Goal: Information Seeking & Learning: Learn about a topic

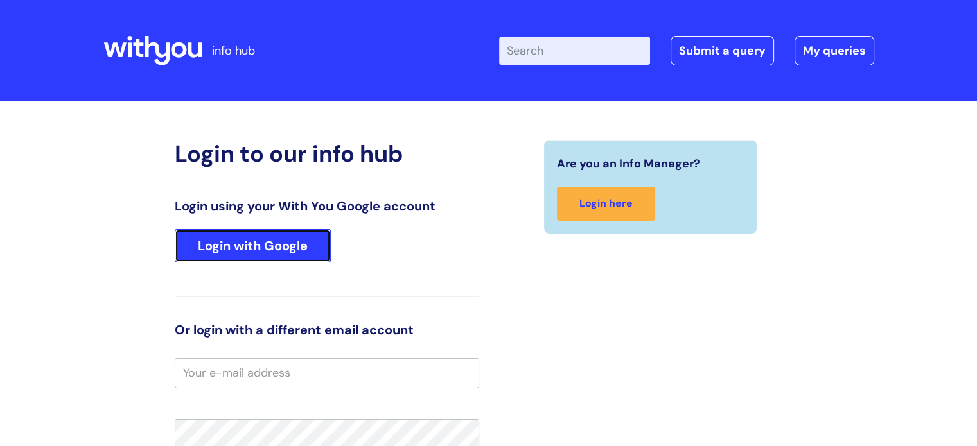
click at [286, 232] on link "Login with Google" at bounding box center [253, 245] width 156 height 33
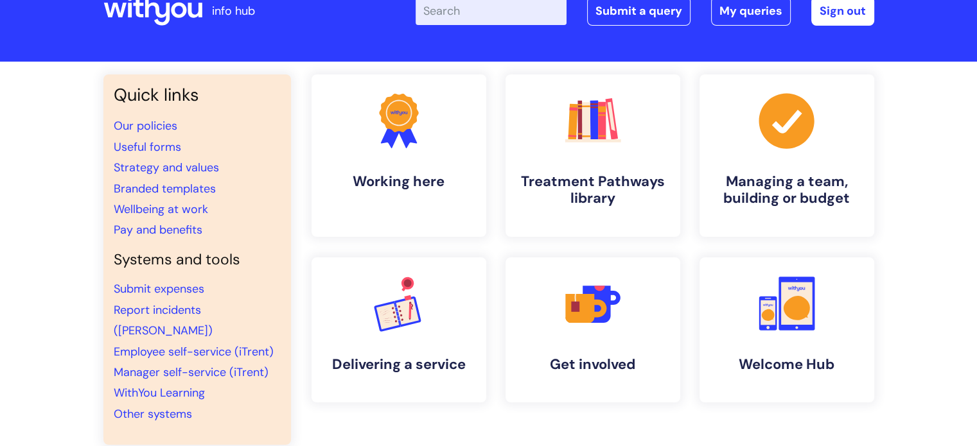
scroll to position [37, 0]
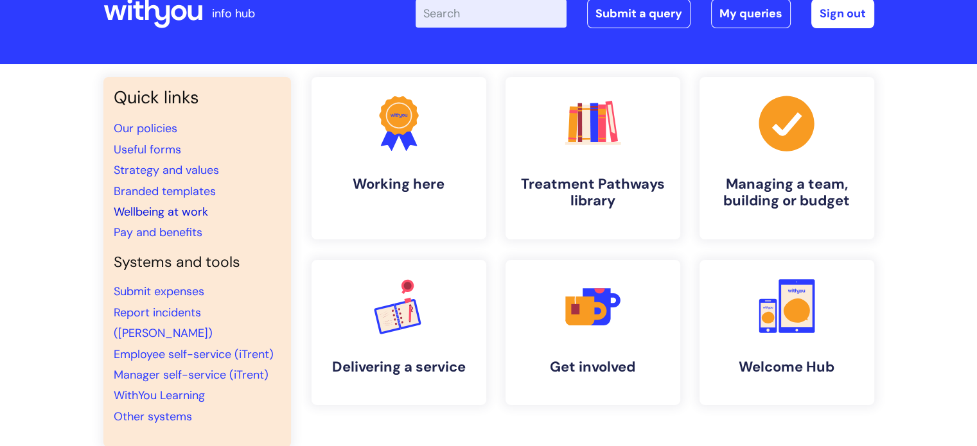
click at [170, 215] on link "Wellbeing at work" at bounding box center [161, 211] width 94 height 15
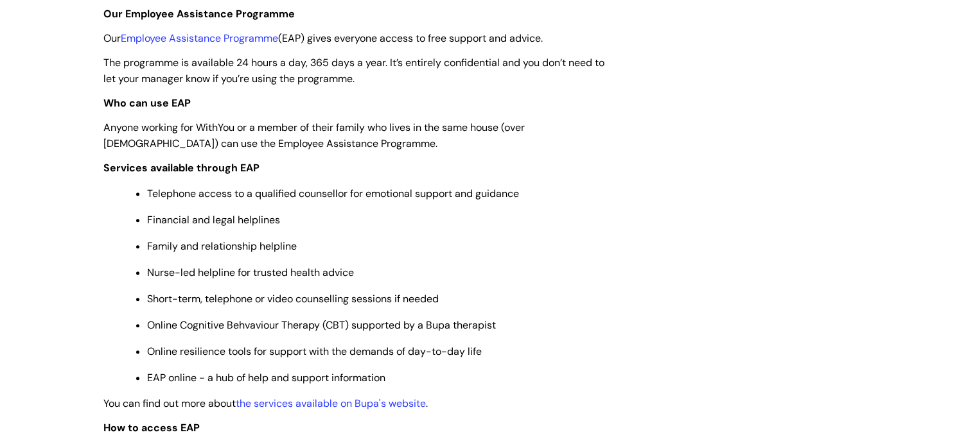
scroll to position [455, 0]
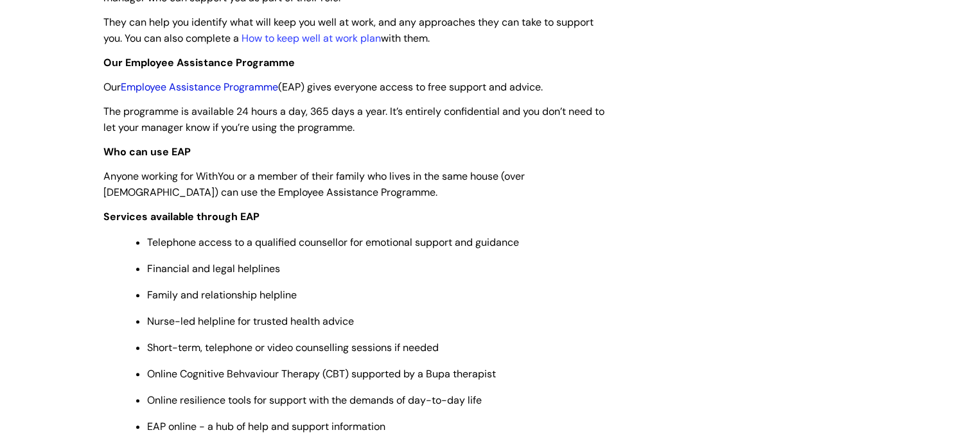
click at [248, 89] on link "Employee Assistance Programme" at bounding box center [199, 86] width 157 height 13
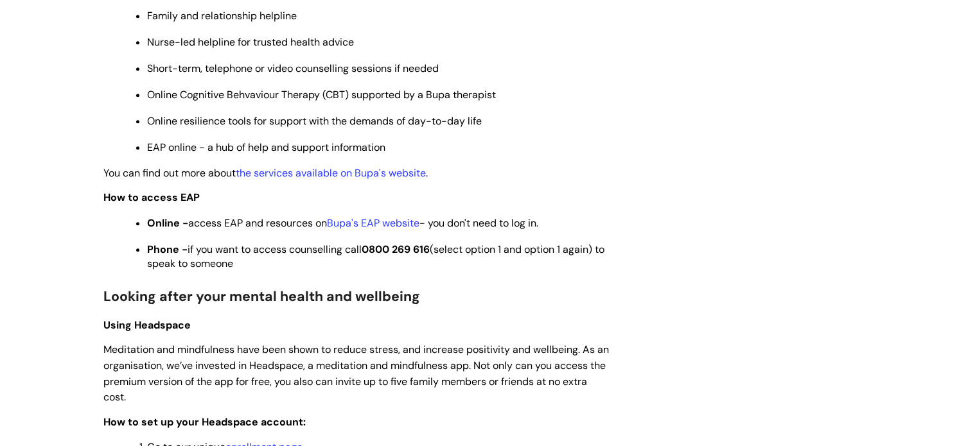
scroll to position [740, 0]
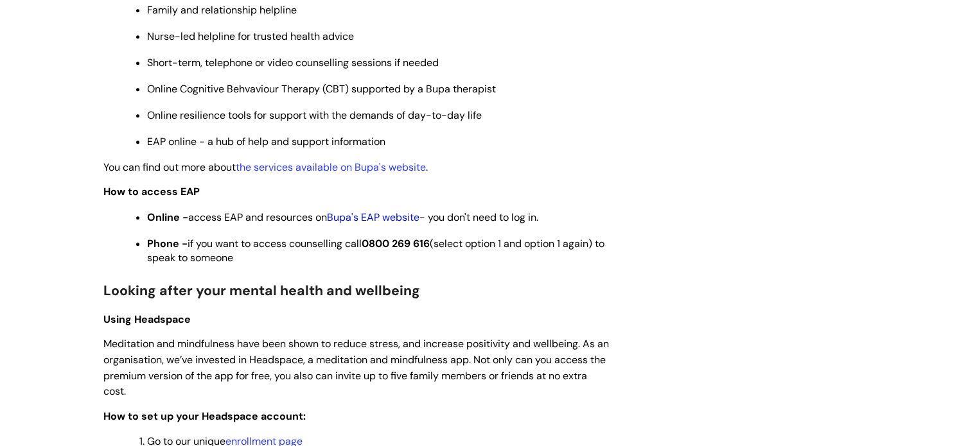
click at [405, 223] on link "Bupa's EAP website" at bounding box center [373, 217] width 92 height 13
